Goal: Information Seeking & Learning: Learn about a topic

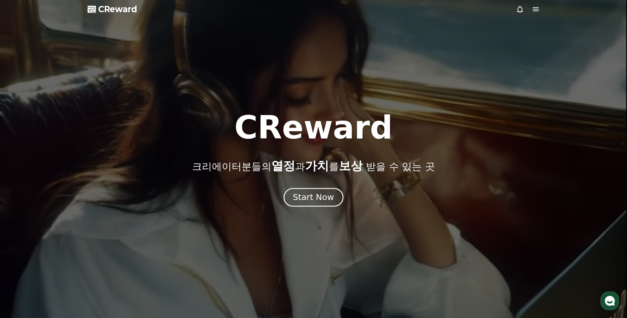
click at [308, 198] on div "Start Now" at bounding box center [313, 197] width 41 height 11
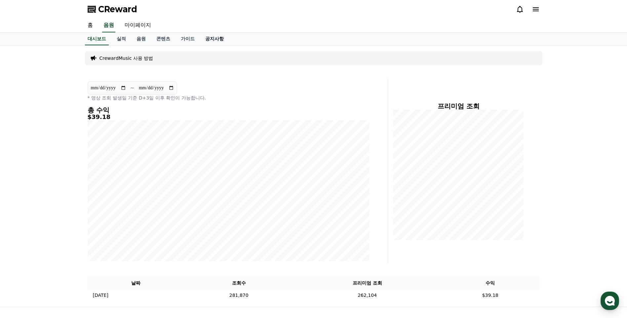
click at [222, 38] on link "공지사항" at bounding box center [214, 39] width 29 height 13
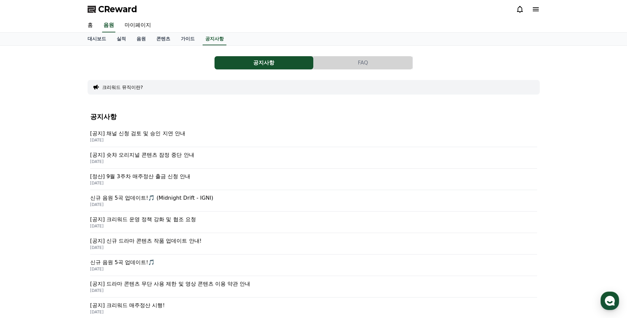
click at [175, 132] on p "[공지] 채널 신청 검토 및 승인 지연 안내" at bounding box center [313, 133] width 447 height 8
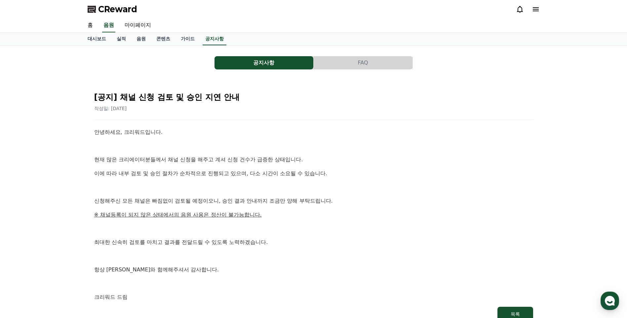
click at [130, 5] on span "CReward" at bounding box center [117, 9] width 39 height 11
